Goal: Transaction & Acquisition: Book appointment/travel/reservation

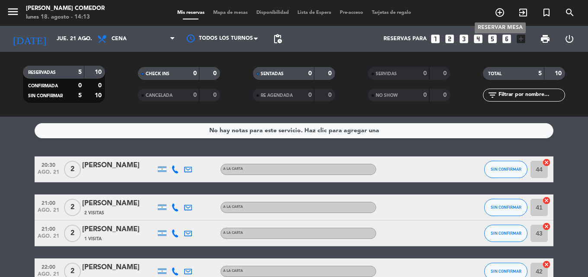
click at [496, 11] on icon "add_circle_outline" at bounding box center [499, 12] width 10 height 10
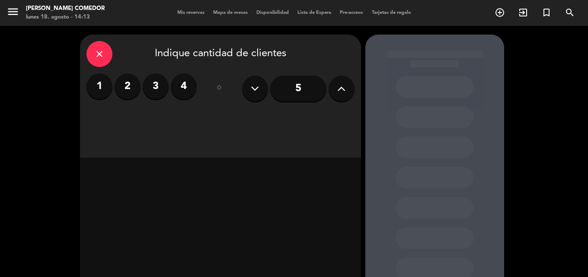
click at [123, 80] on label "2" at bounding box center [128, 86] width 26 height 26
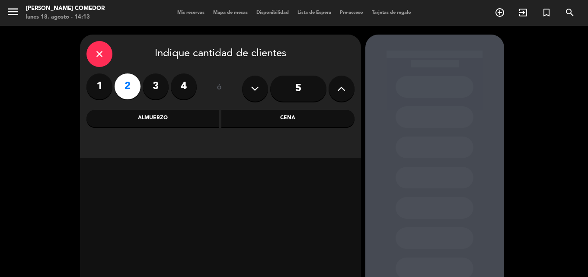
click at [261, 119] on div "Cena" at bounding box center [287, 118] width 133 height 17
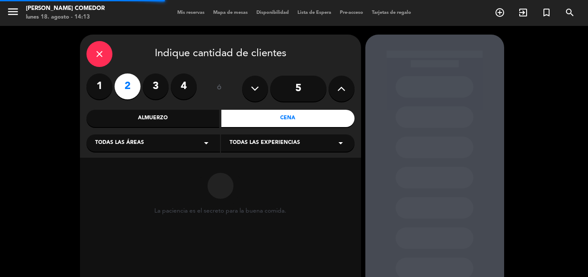
click at [160, 143] on div "Todas las áreas arrow_drop_down" at bounding box center [153, 142] width 134 height 17
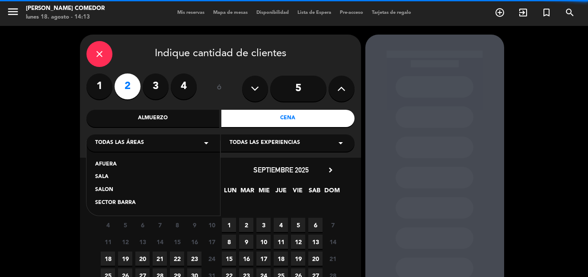
click at [138, 177] on div "SALA" at bounding box center [153, 177] width 116 height 9
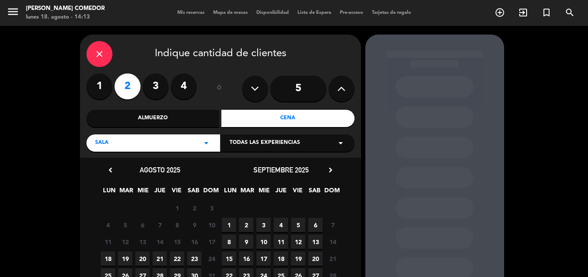
click at [109, 259] on span "18" at bounding box center [108, 258] width 14 height 14
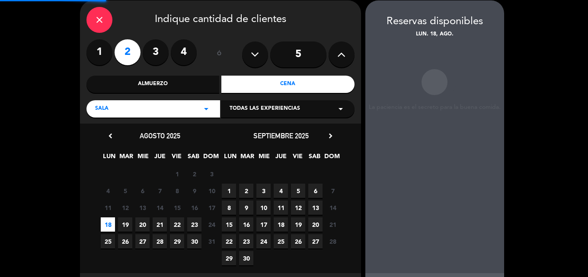
scroll to position [35, 0]
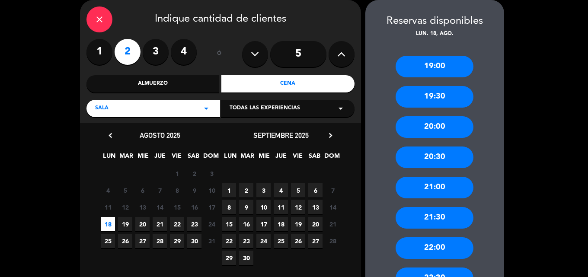
click at [420, 126] on div "20:00" at bounding box center [434, 127] width 78 height 22
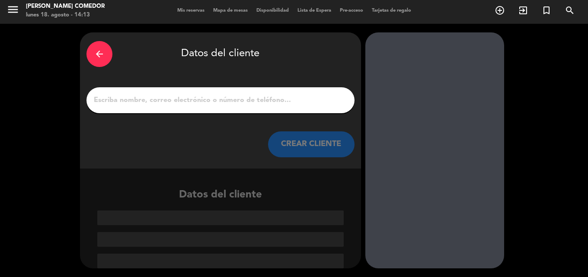
scroll to position [2, 0]
click at [275, 102] on input "1" at bounding box center [220, 100] width 255 height 12
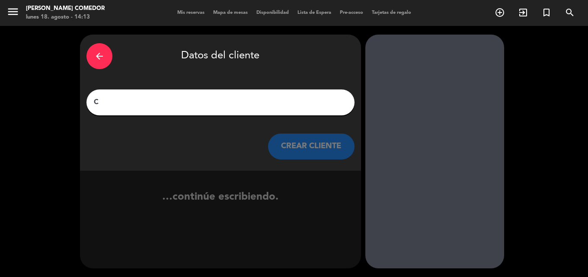
scroll to position [0, 0]
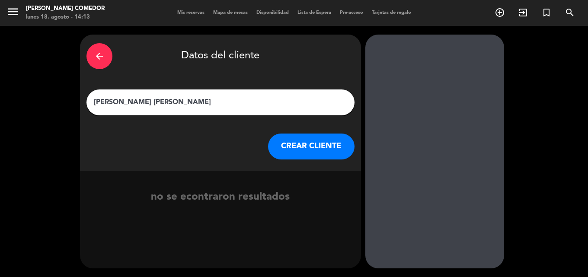
type input "[PERSON_NAME] [PERSON_NAME]"
click at [288, 142] on button "CREAR CLIENTE" at bounding box center [311, 147] width 86 height 26
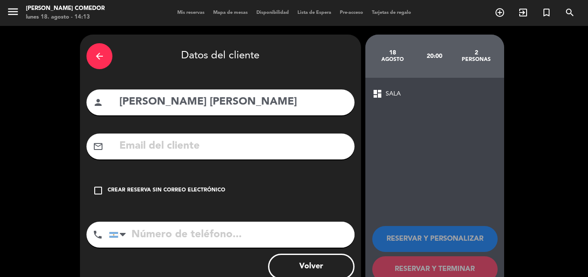
click at [201, 192] on div "Crear reserva sin correo electrónico" at bounding box center [167, 190] width 118 height 9
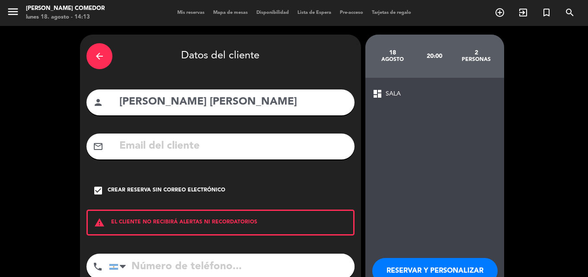
click at [204, 261] on input "tel" at bounding box center [231, 267] width 245 height 26
click at [208, 260] on input "tel" at bounding box center [231, 267] width 245 height 26
paste input "[PHONE_NUMBER]"
click at [173, 269] on input "[PHONE_NUMBER]" at bounding box center [231, 267] width 245 height 26
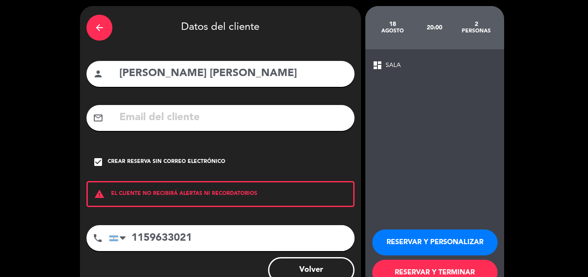
scroll to position [56, 0]
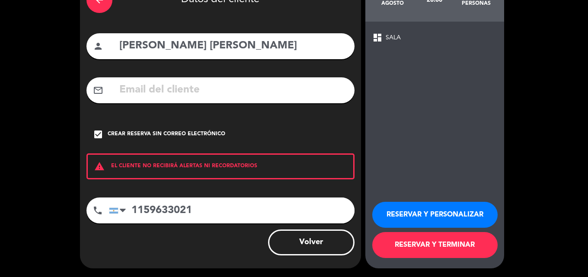
type input "1159633021"
click at [415, 246] on button "RESERVAR Y TERMINAR" at bounding box center [434, 245] width 125 height 26
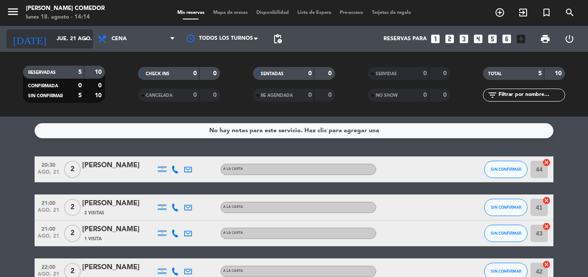
click at [70, 39] on input "jue. 21 ago." at bounding box center [88, 39] width 73 height 15
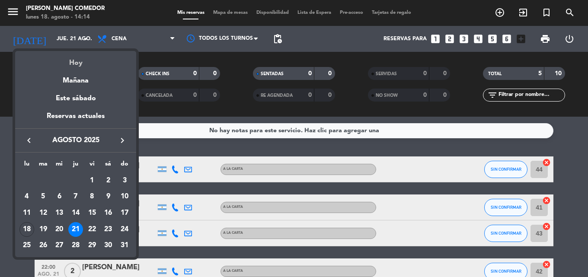
click at [75, 63] on div "Hoy" at bounding box center [75, 60] width 121 height 18
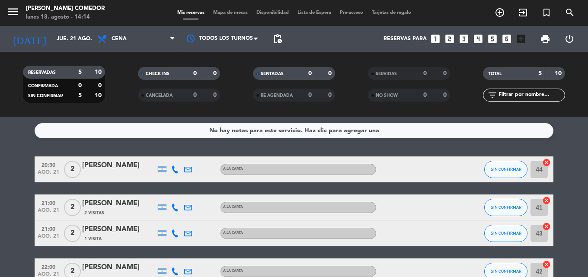
type input "lun. 18 ago."
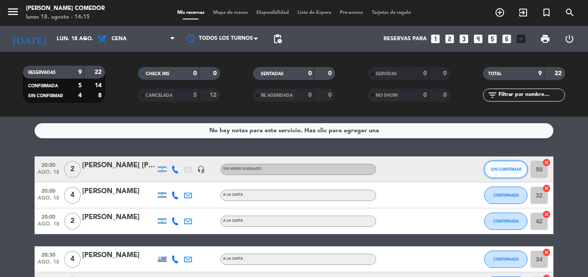
click at [500, 172] on button "SIN CONFIRMAR" at bounding box center [505, 169] width 43 height 17
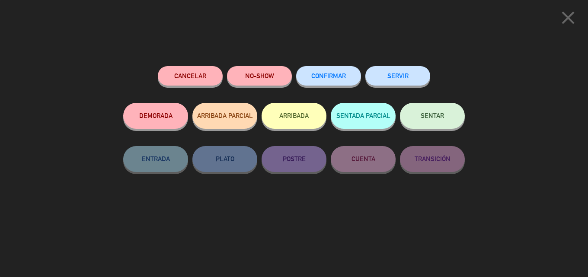
click at [328, 79] on span "CONFIRMAR" at bounding box center [328, 75] width 35 height 7
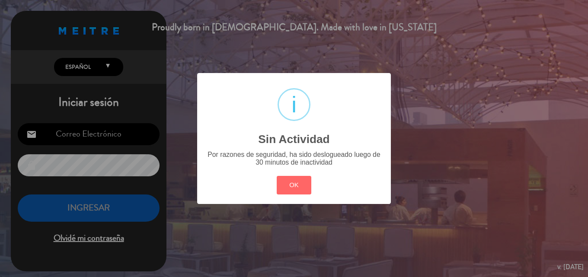
type input "[EMAIL_ADDRESS][DOMAIN_NAME]"
